Goal: Task Accomplishment & Management: Complete application form

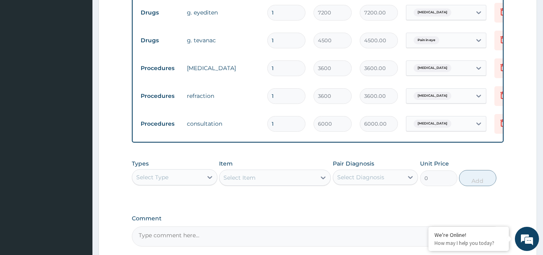
scroll to position [379, 0]
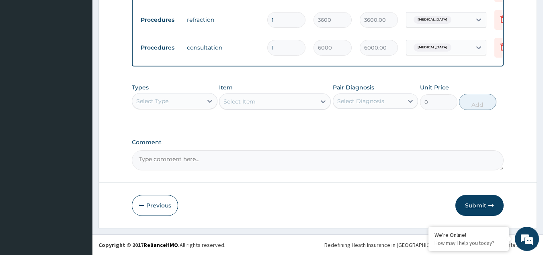
click at [468, 205] on button "Submit" at bounding box center [480, 205] width 48 height 21
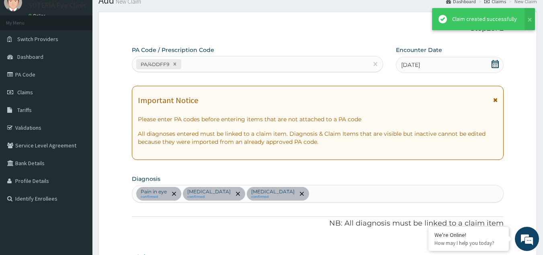
scroll to position [460, 0]
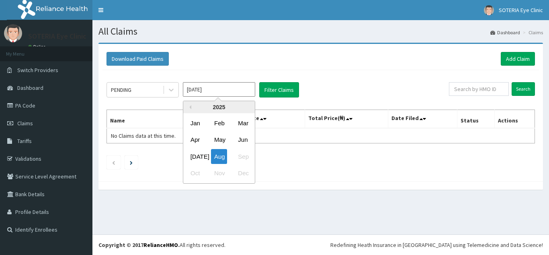
click at [209, 88] on input "[DATE]" at bounding box center [219, 89] width 72 height 14
click at [197, 158] on div "[DATE]" at bounding box center [195, 156] width 16 height 15
type input "[DATE]"
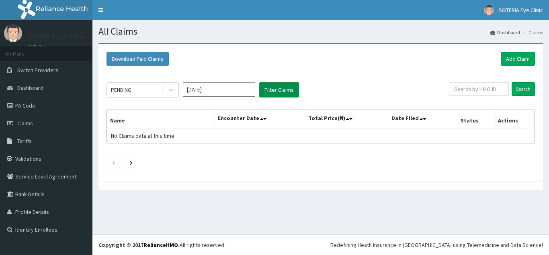
click at [274, 92] on button "Filter Claims" at bounding box center [279, 89] width 40 height 15
